Goal: Information Seeking & Learning: Learn about a topic

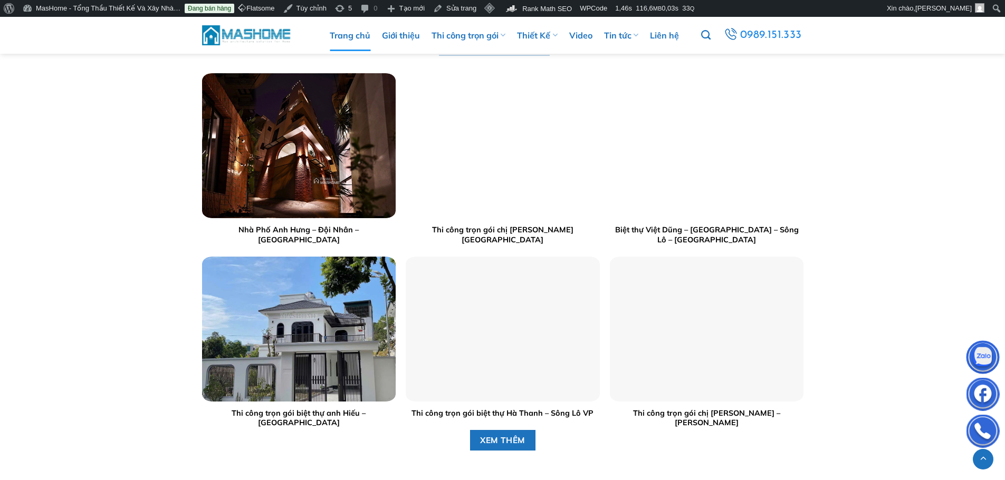
scroll to position [1209, 0]
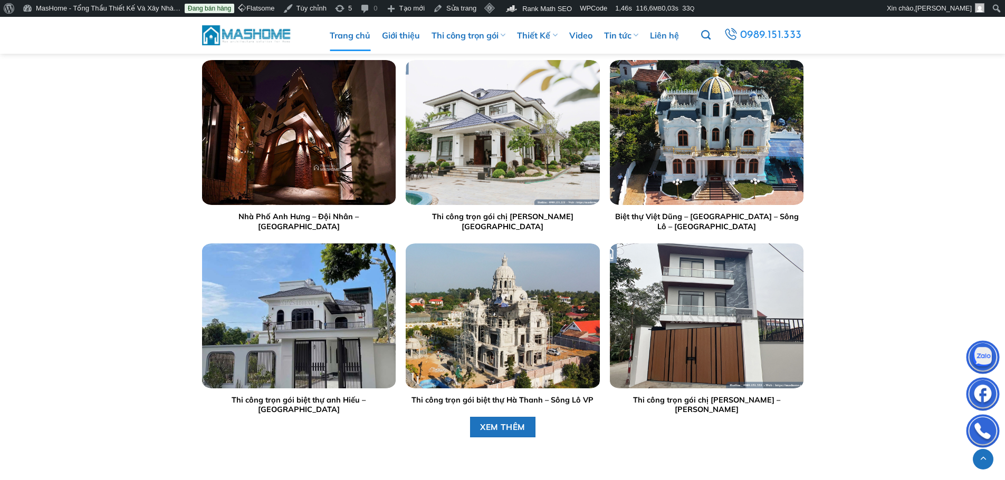
click at [318, 176] on img "Nhà Phố Anh Hưng - Đội Nhân - Hà Nội" at bounding box center [298, 132] width 194 height 145
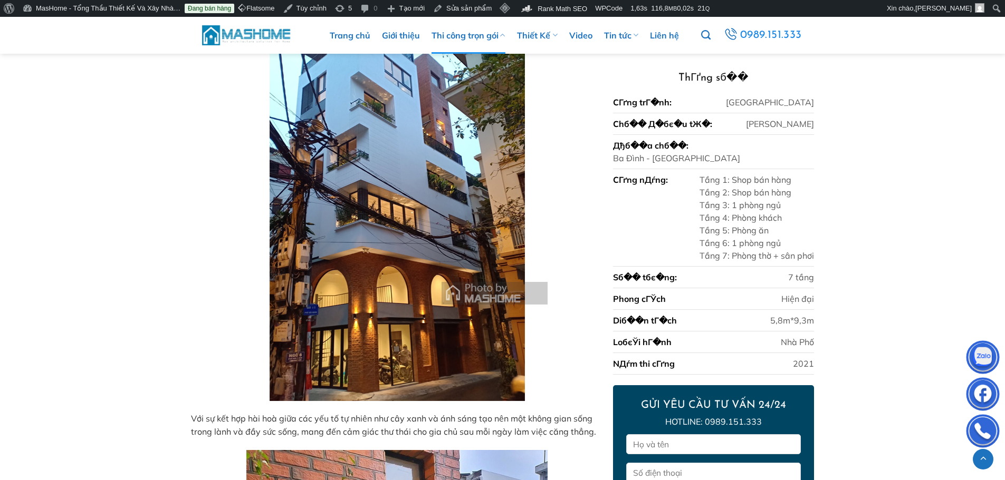
scroll to position [1046, 0]
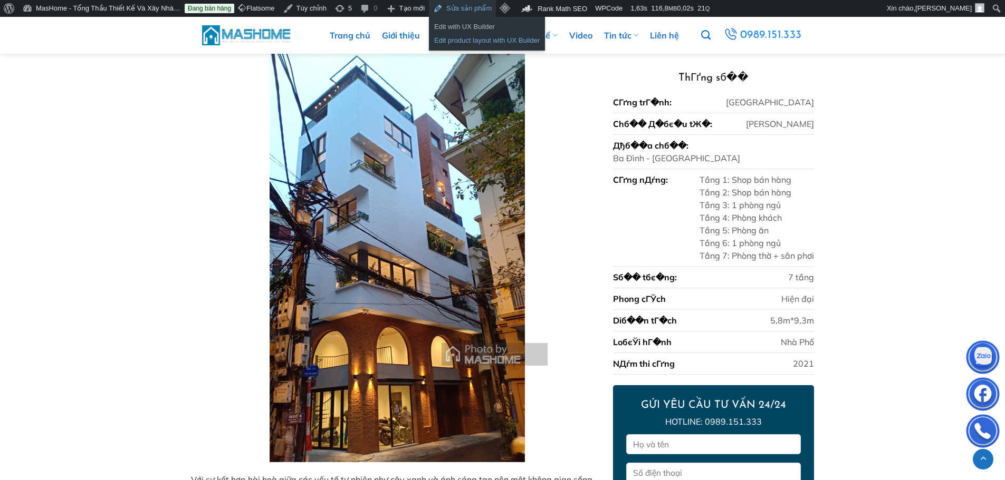
click at [464, 43] on link "Edit product layout with UX Builder" at bounding box center [487, 41] width 116 height 14
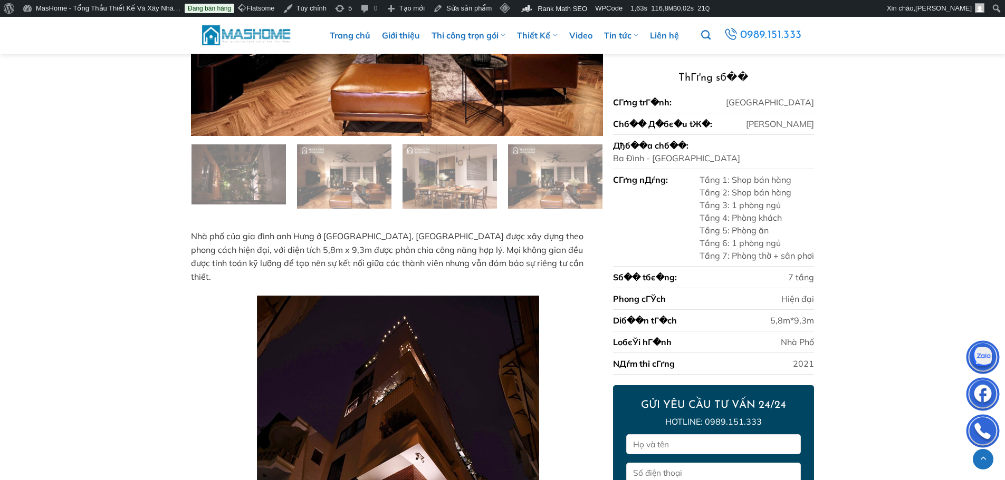
scroll to position [3788, 0]
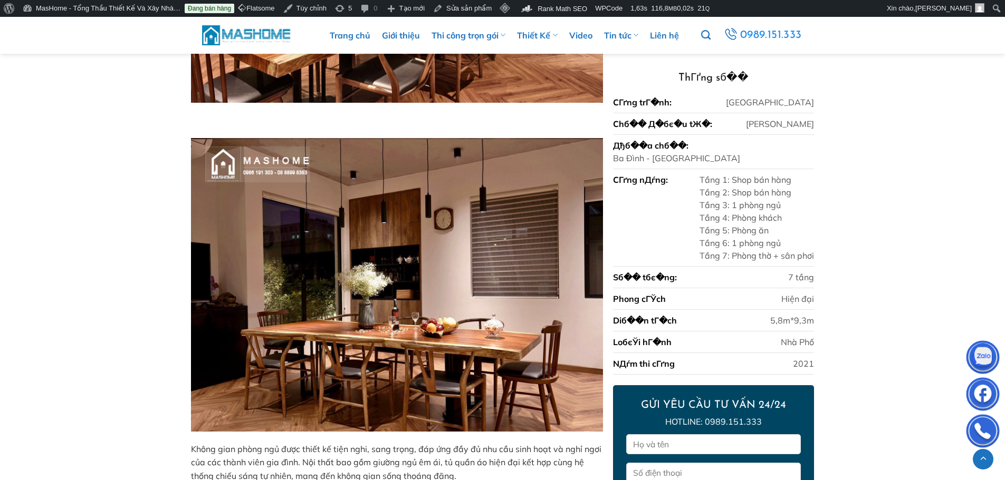
click at [631, 185] on div "Sб�� tбє�ng:" at bounding box center [645, 277] width 64 height 13
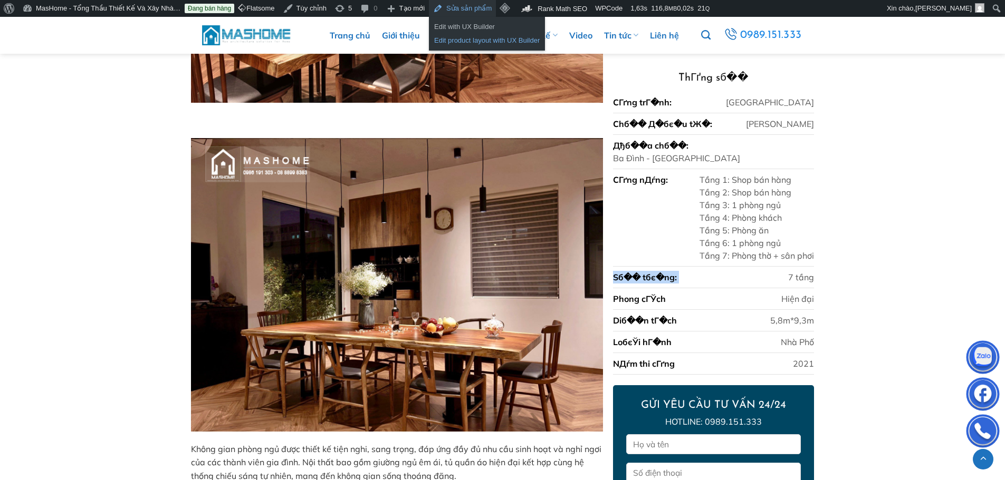
click at [458, 38] on link "Edit product layout with UX Builder" at bounding box center [487, 41] width 116 height 14
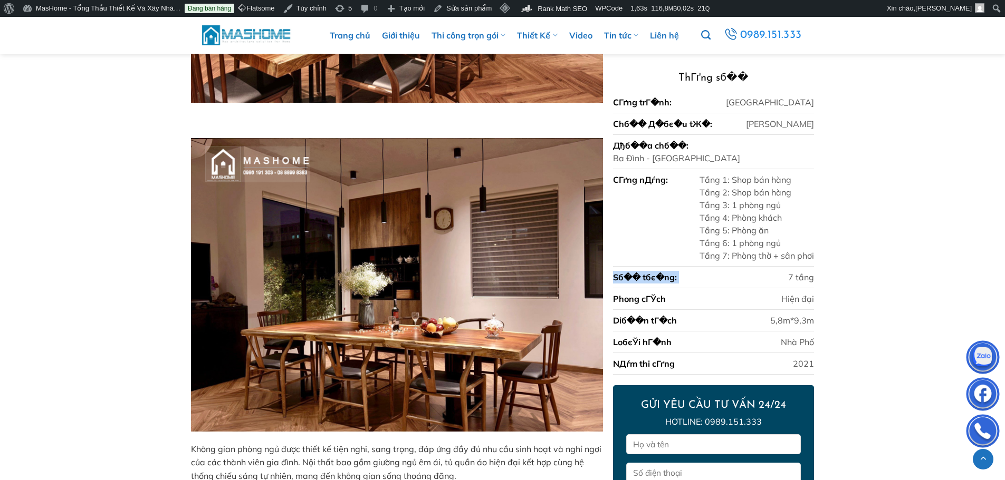
click at [234, 37] on img at bounding box center [247, 35] width 90 height 23
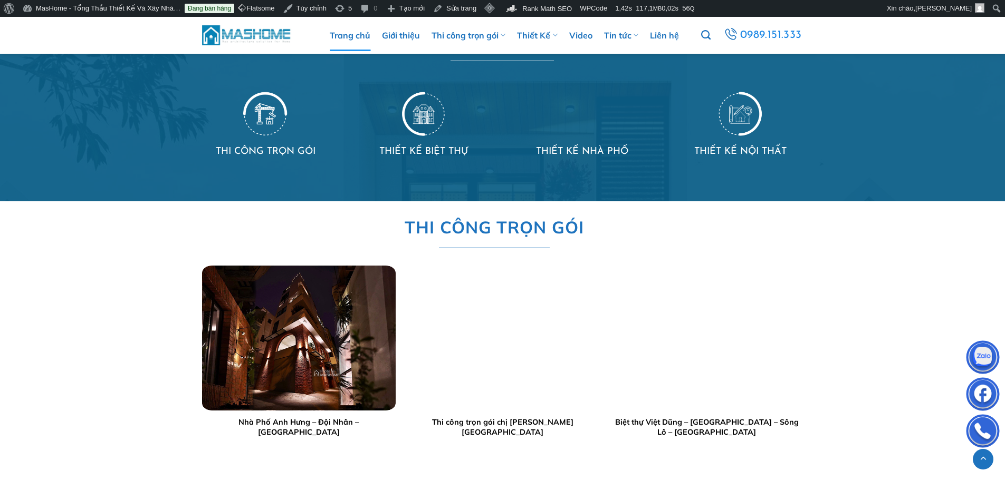
scroll to position [1001, 0]
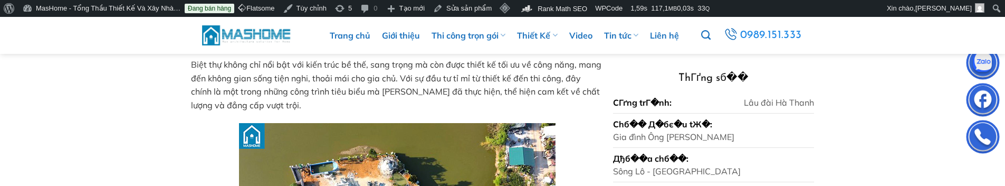
click at [210, 78] on p "Biệt thự không chỉ nổi bật với kiến trúc bề thế, sang trọng mà còn được thiết k…" at bounding box center [396, 85] width 411 height 54
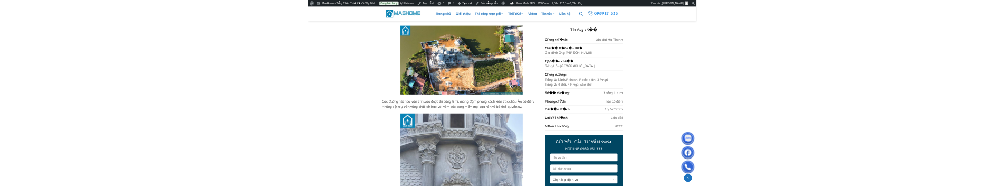
scroll to position [351, 0]
